Goal: Navigation & Orientation: Find specific page/section

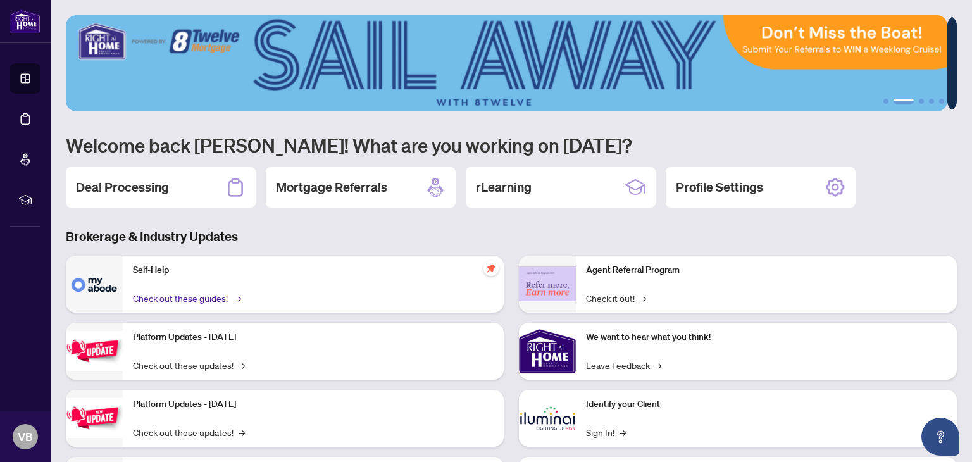
click at [174, 292] on link "Check out these guides! →" at bounding box center [186, 298] width 106 height 14
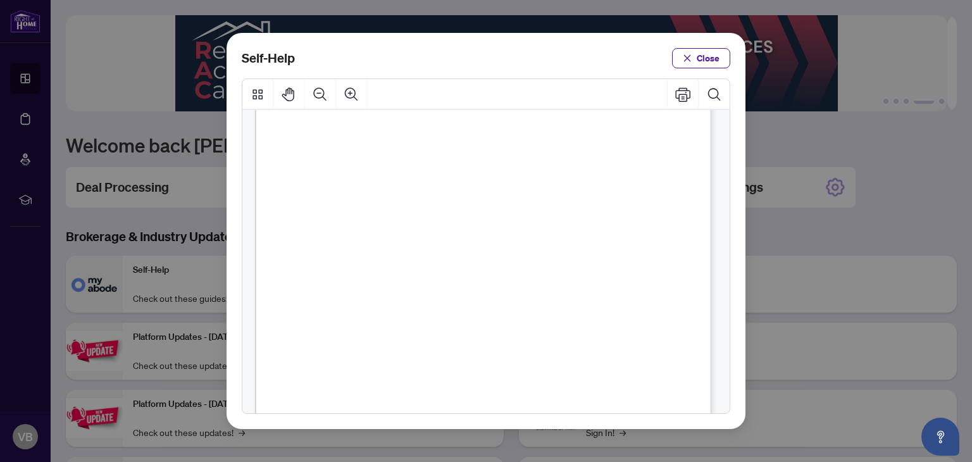
scroll to position [909, 0]
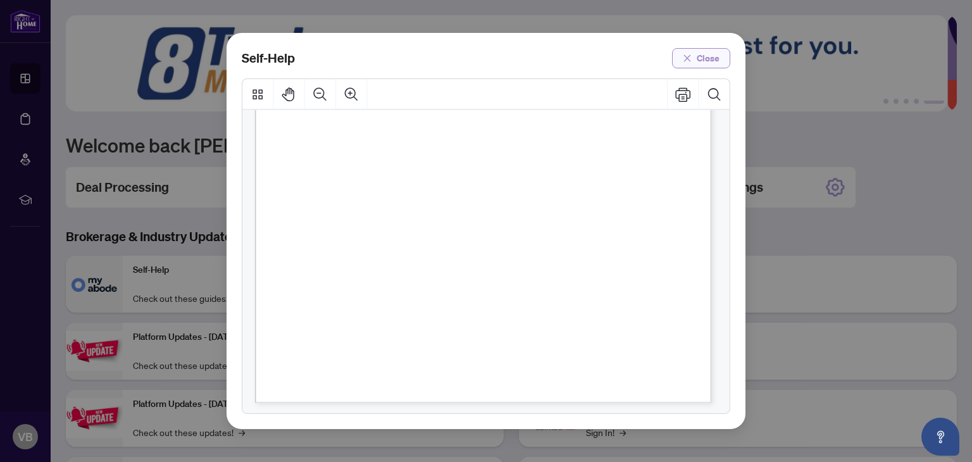
click at [705, 61] on span "Close" at bounding box center [708, 58] width 23 height 20
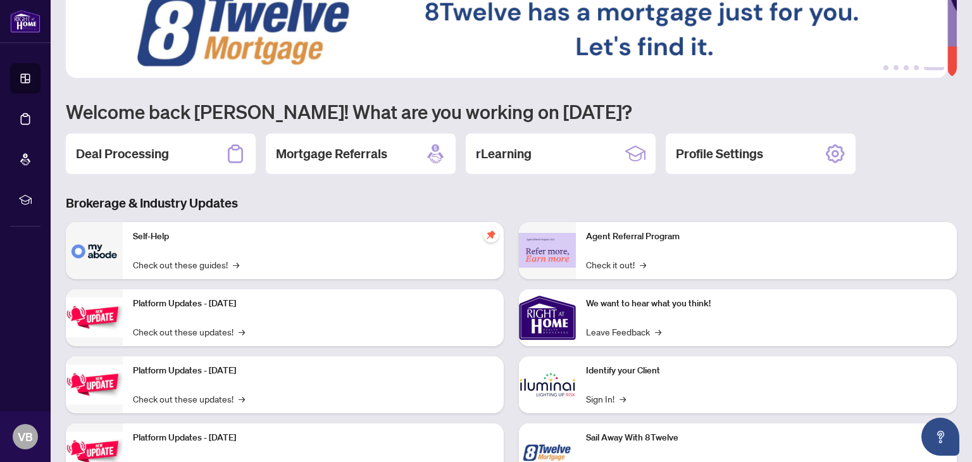
scroll to position [0, 0]
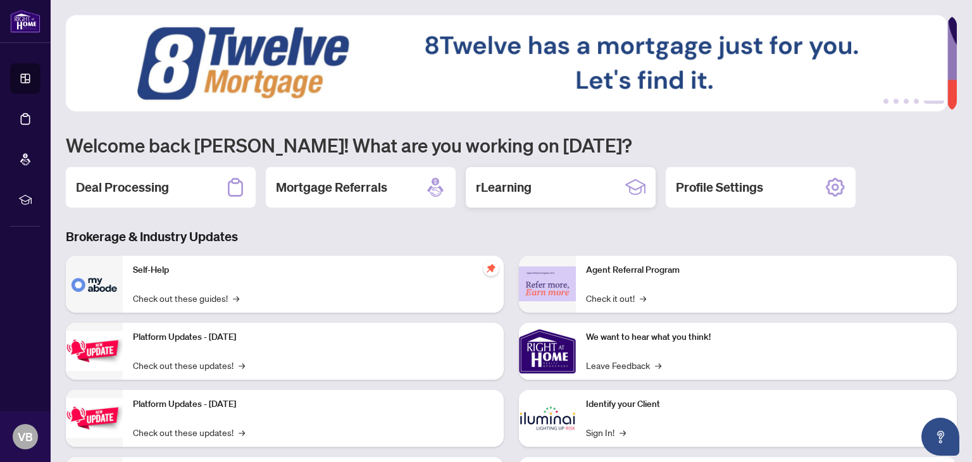
click at [501, 189] on h2 "rLearning" at bounding box center [504, 188] width 56 height 18
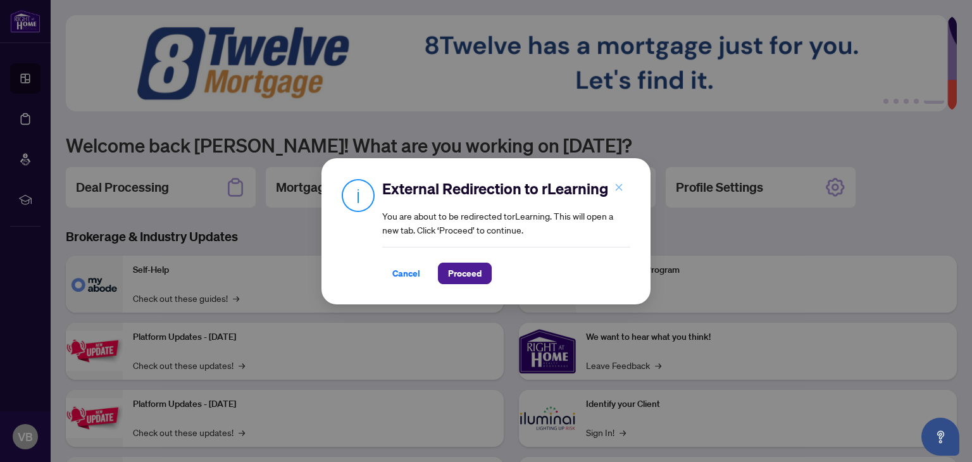
click at [620, 186] on icon "close" at bounding box center [619, 187] width 9 height 9
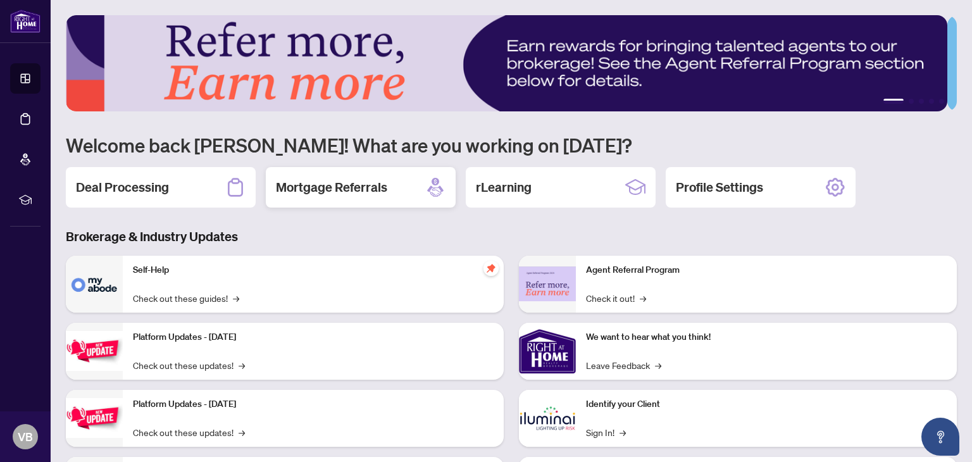
click at [306, 188] on h2 "Mortgage Referrals" at bounding box center [331, 188] width 111 height 18
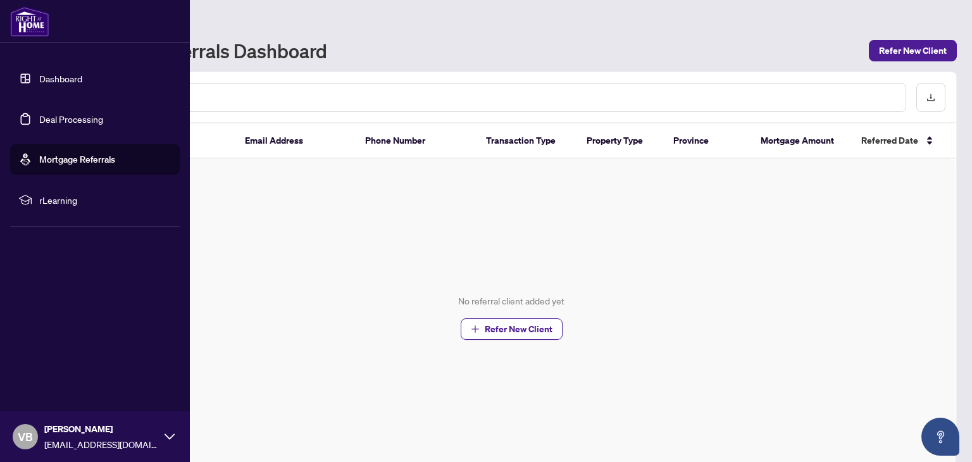
click at [39, 75] on link "Dashboard" at bounding box center [60, 78] width 43 height 11
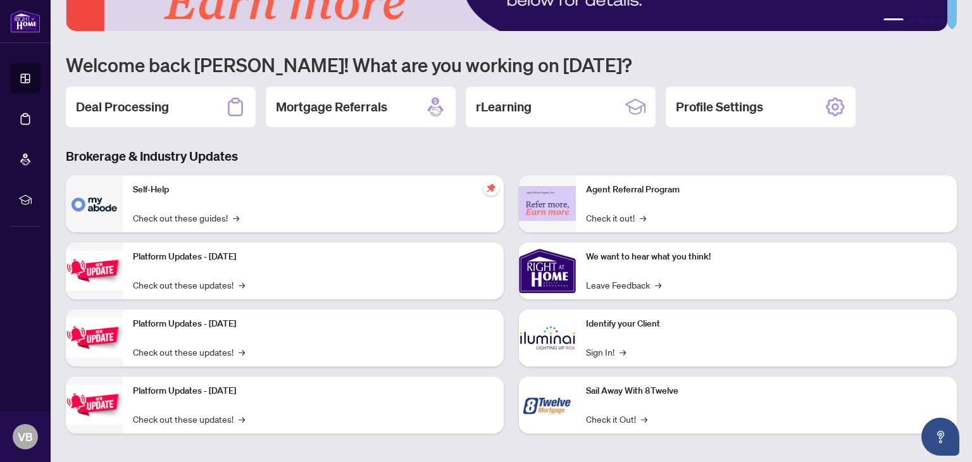
scroll to position [85, 0]
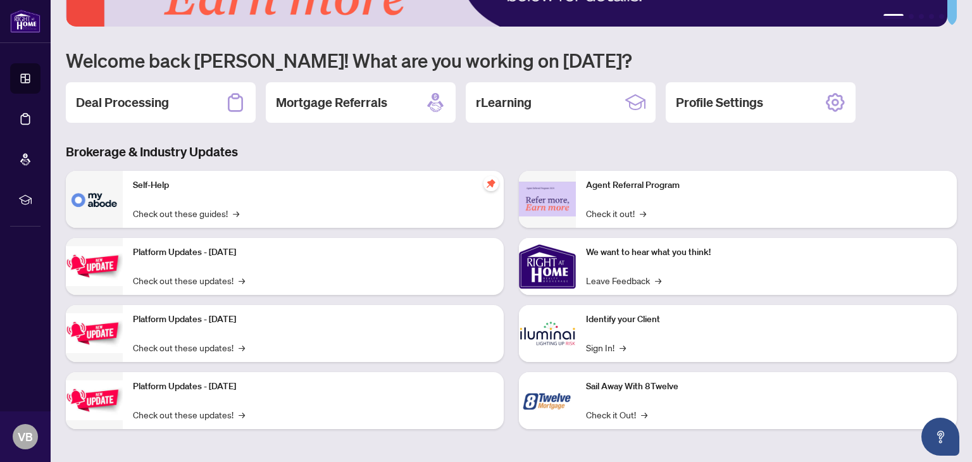
click at [174, 182] on p "Self-Help" at bounding box center [313, 186] width 361 height 14
click at [168, 199] on div "Self-Help Check out these guides! →" at bounding box center [313, 199] width 381 height 57
click at [169, 210] on link "Check out these guides! →" at bounding box center [186, 213] width 106 height 14
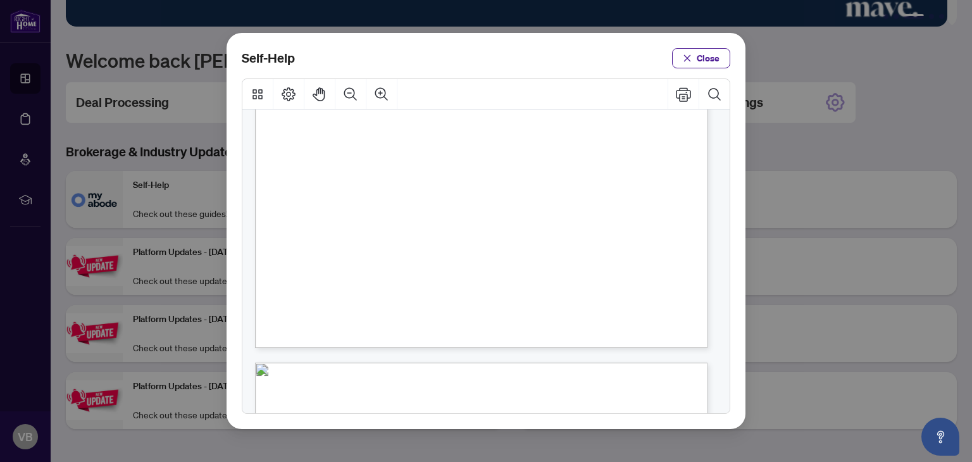
scroll to position [339, 0]
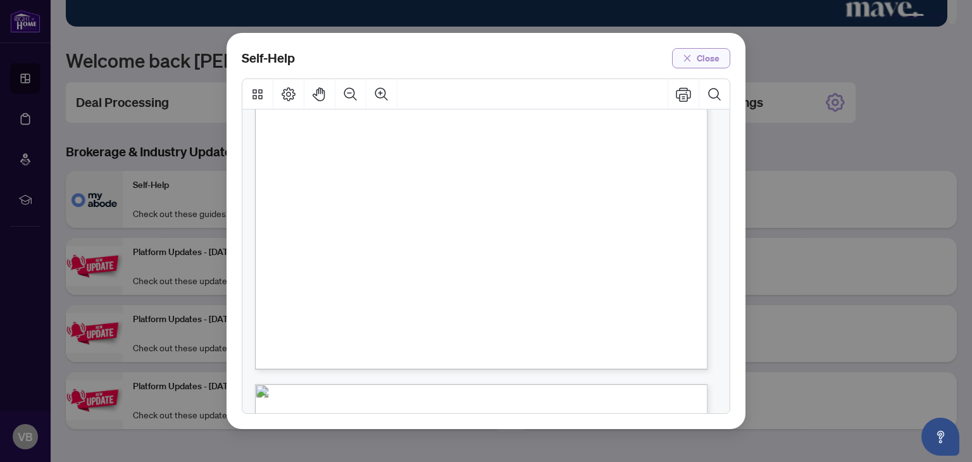
click at [699, 59] on span "Close" at bounding box center [708, 58] width 23 height 20
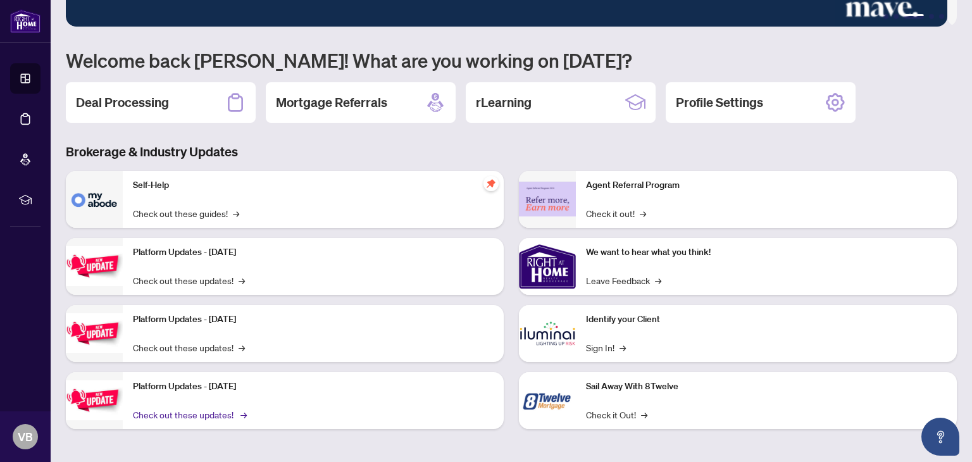
click at [201, 412] on link "Check out these updates! →" at bounding box center [189, 415] width 112 height 14
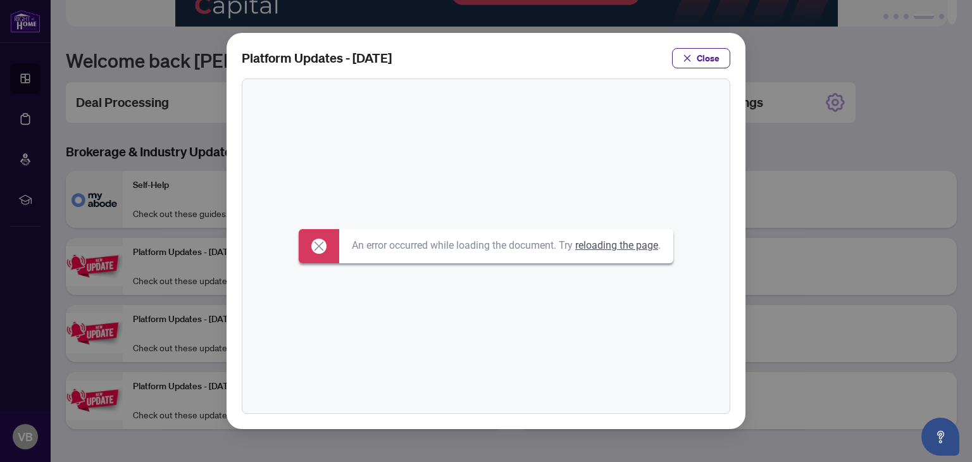
click at [634, 246] on link "reloading the page" at bounding box center [617, 245] width 83 height 12
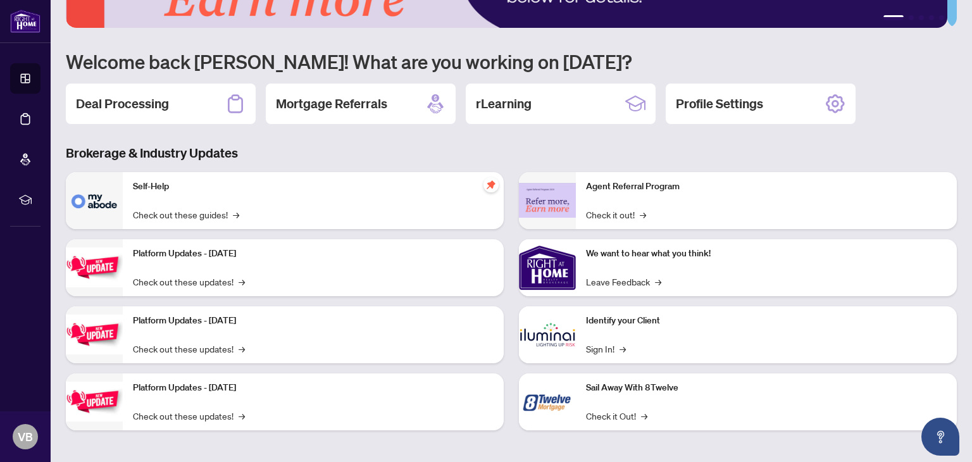
scroll to position [85, 0]
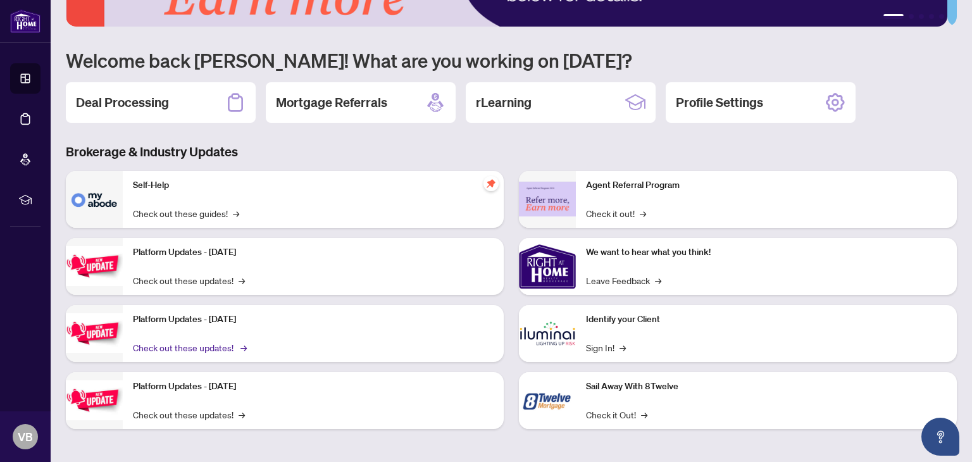
click at [222, 343] on link "Check out these updates! →" at bounding box center [189, 348] width 112 height 14
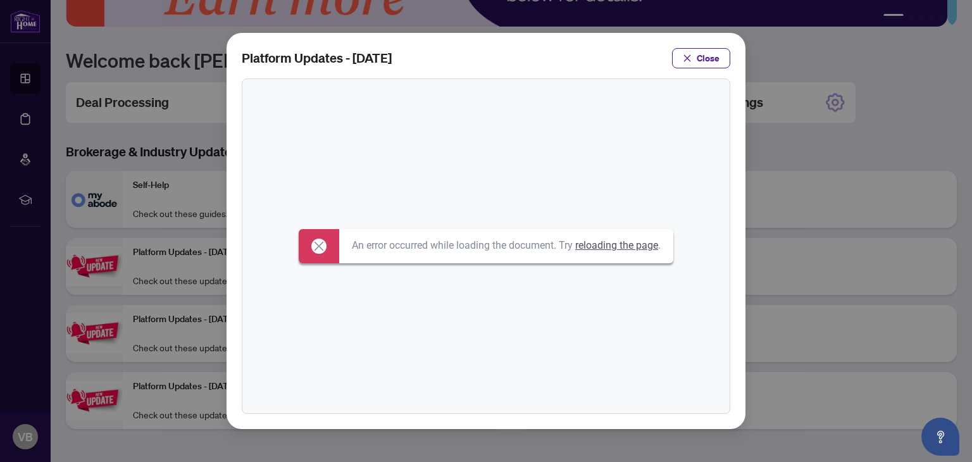
click at [624, 246] on link "reloading the page" at bounding box center [617, 245] width 83 height 12
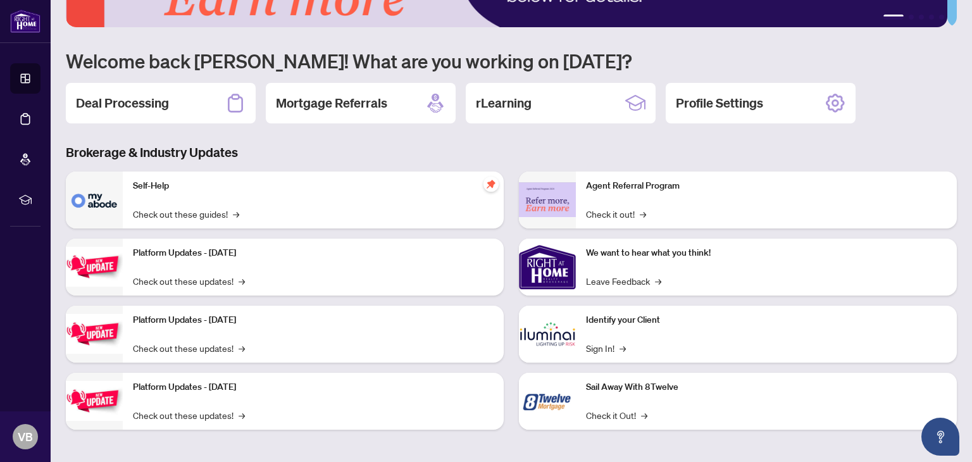
scroll to position [85, 0]
click at [600, 415] on link "Check it Out! →" at bounding box center [616, 415] width 61 height 14
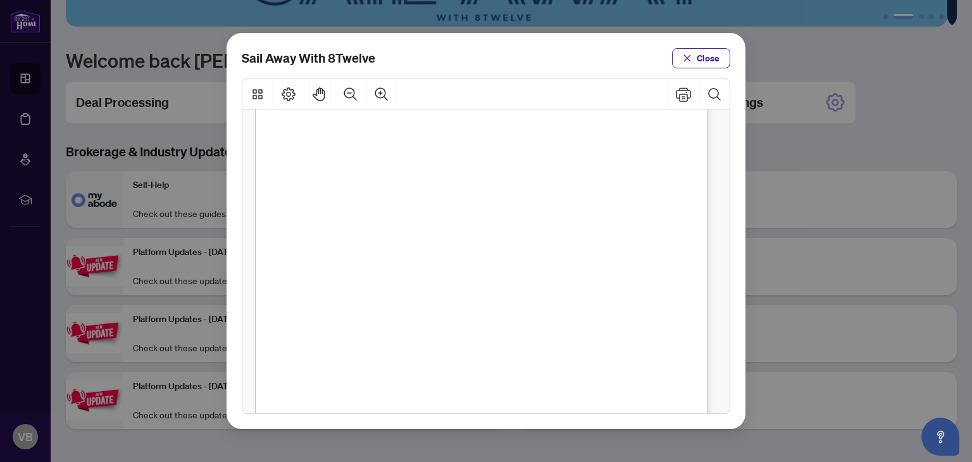
scroll to position [307, 0]
click at [695, 56] on button "Close" at bounding box center [701, 58] width 58 height 20
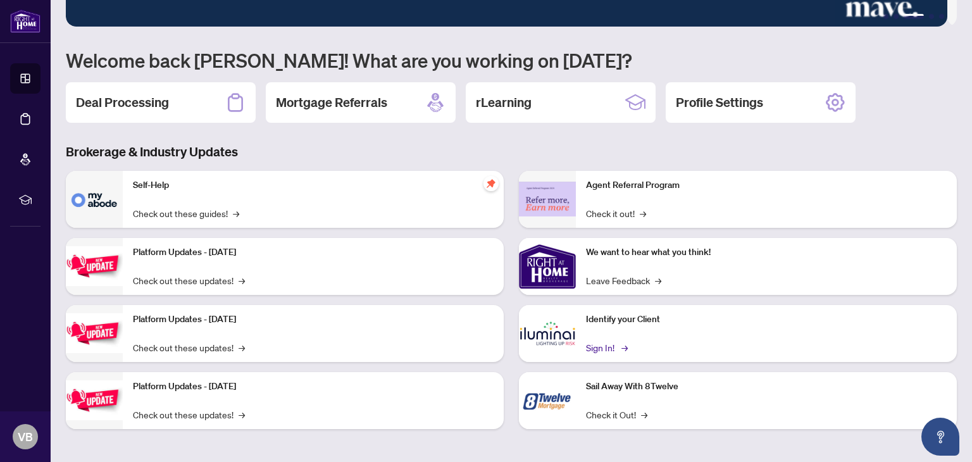
click at [603, 347] on link "Sign In! →" at bounding box center [606, 348] width 40 height 14
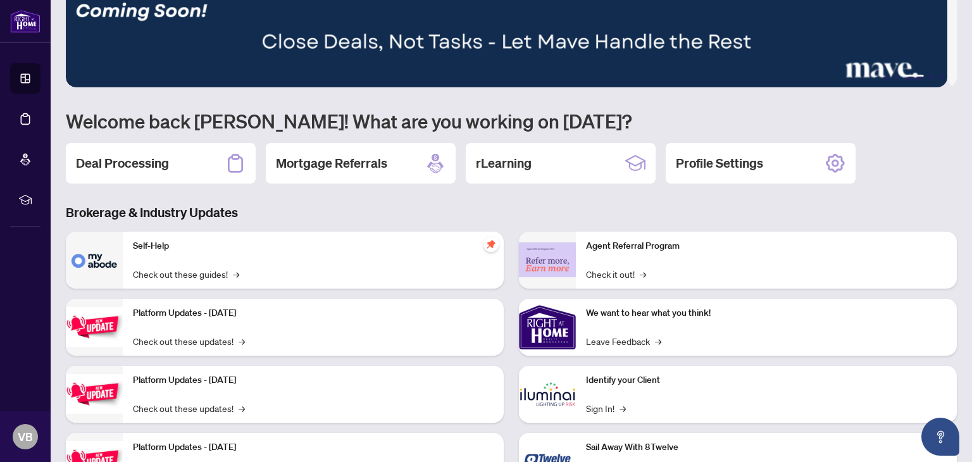
scroll to position [0, 0]
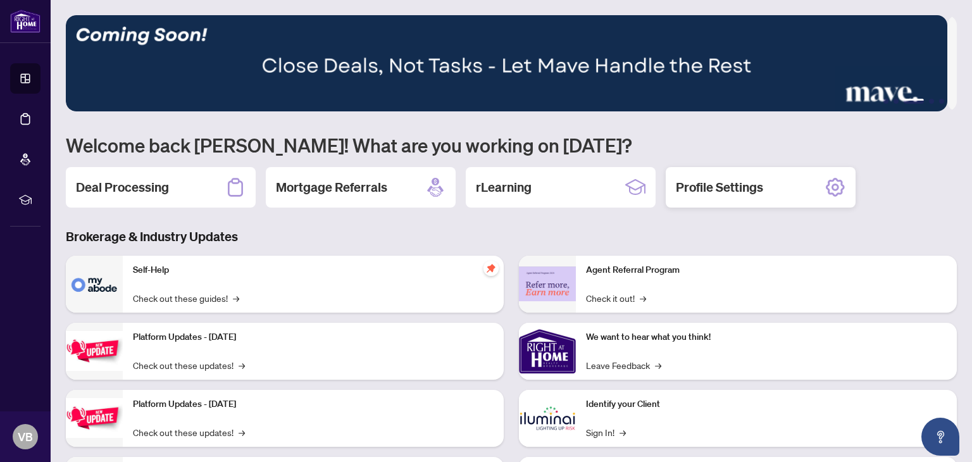
click at [827, 184] on icon at bounding box center [835, 187] width 19 height 19
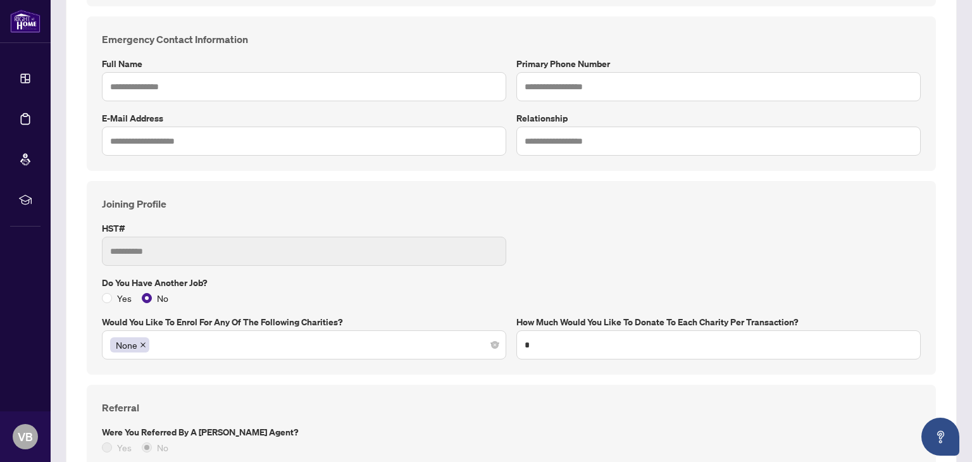
scroll to position [443, 0]
